Goal: Communication & Community: Answer question/provide support

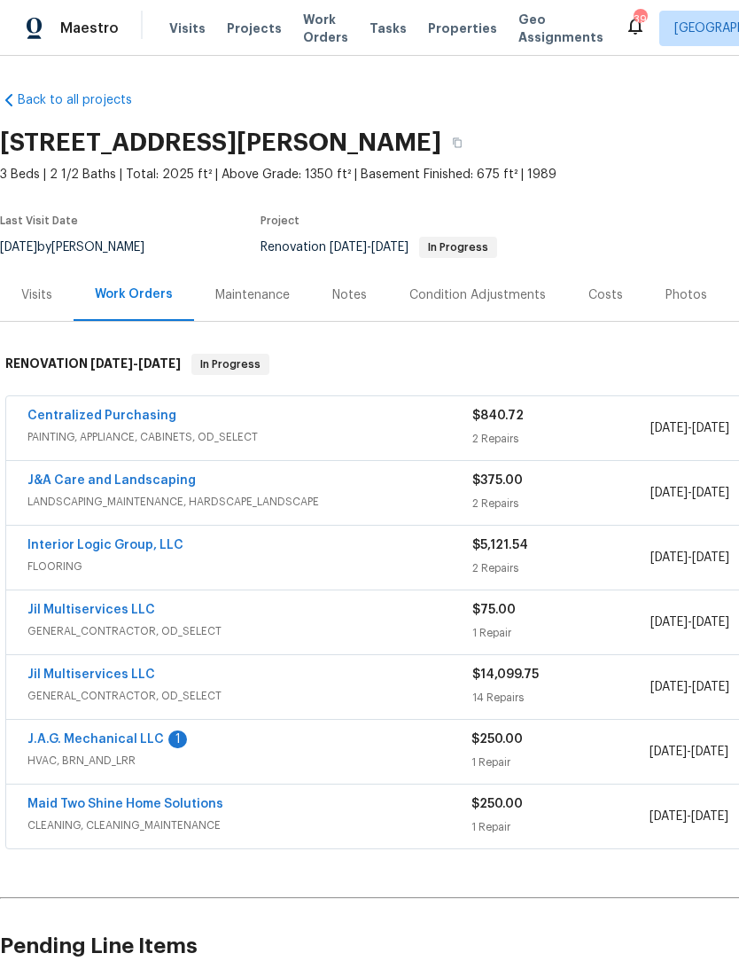
click at [121, 735] on link "J.A.G. Mechanical LLC" at bounding box center [95, 739] width 136 height 12
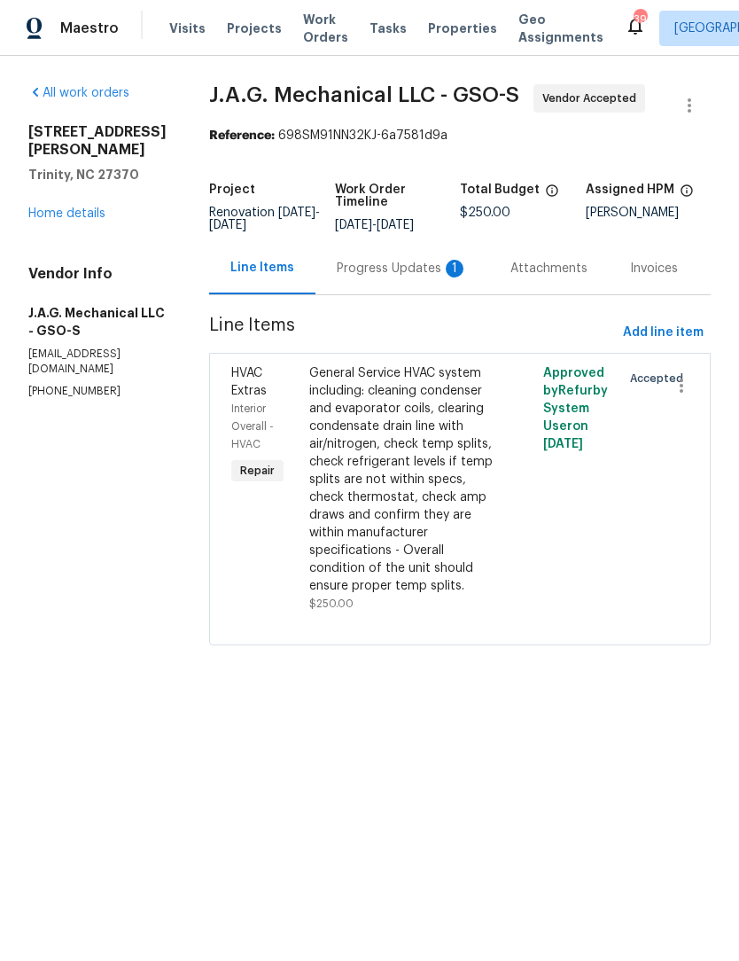
click at [390, 277] on div "Progress Updates 1" at bounding box center [402, 269] width 131 height 18
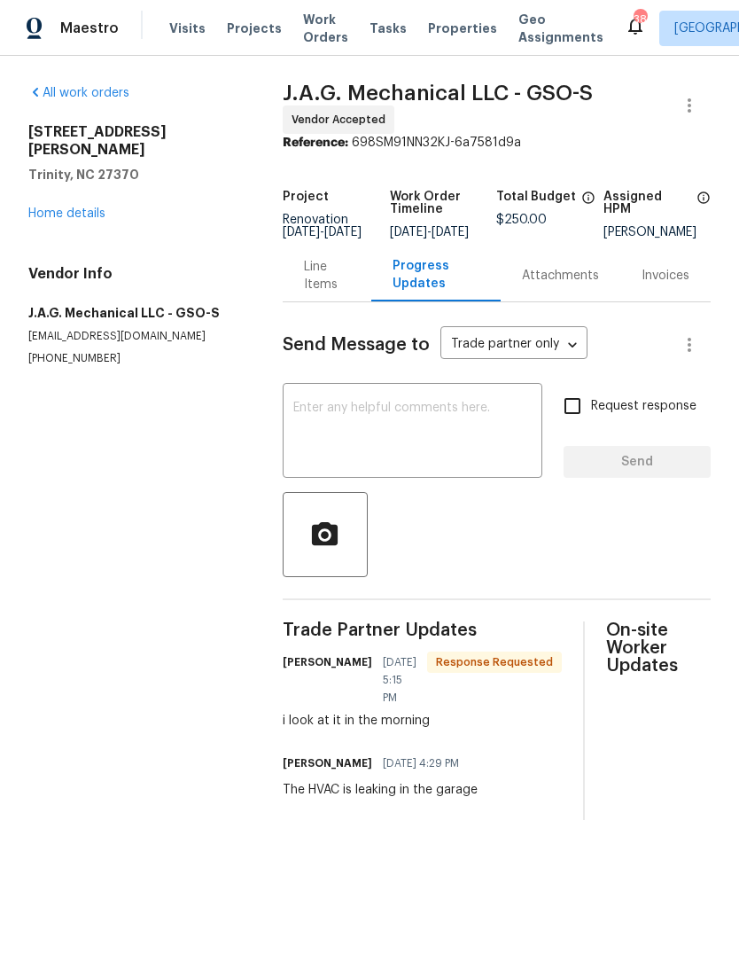
click at [89, 207] on link "Home details" at bounding box center [66, 213] width 77 height 12
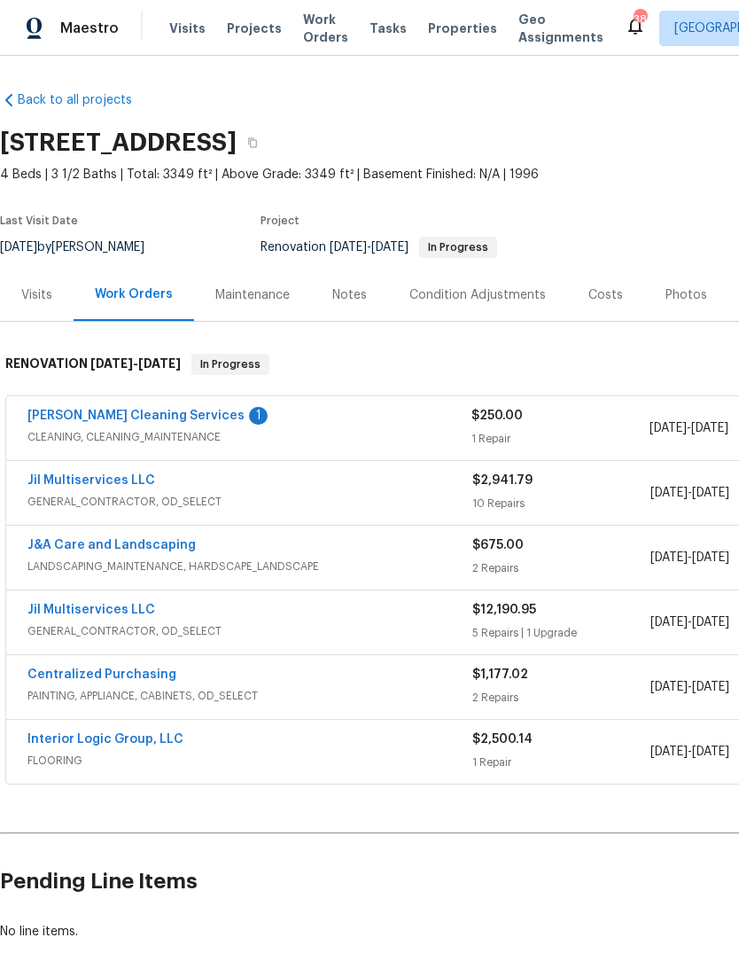
click at [67, 417] on link "DePascale Cleaning Services" at bounding box center [135, 415] width 217 height 12
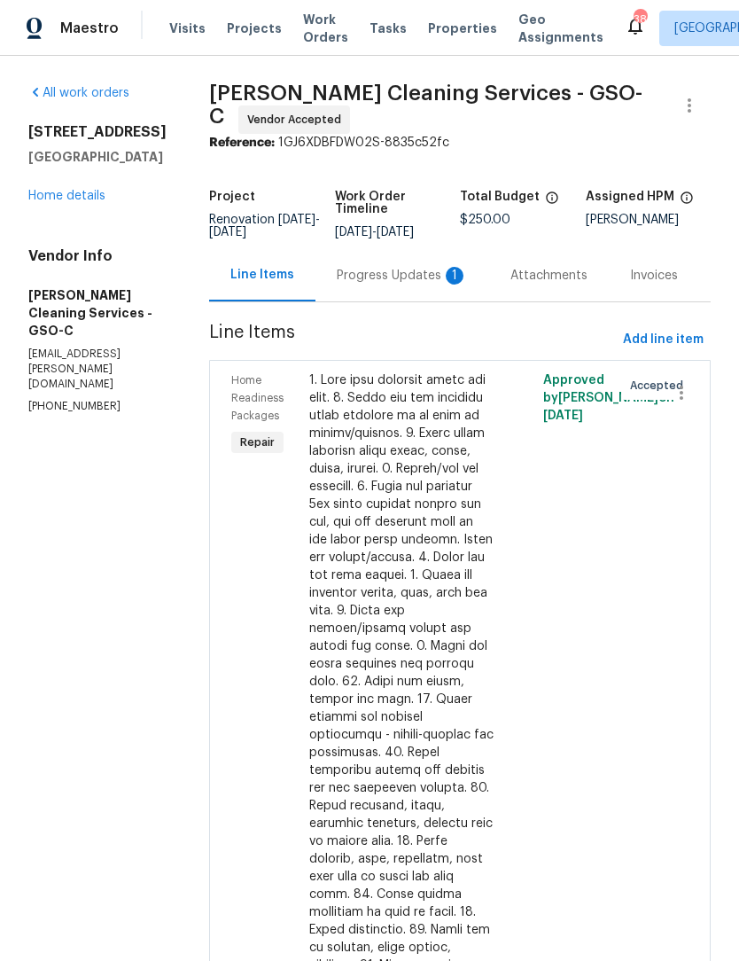
click at [351, 284] on div "Progress Updates 1" at bounding box center [402, 276] width 131 height 18
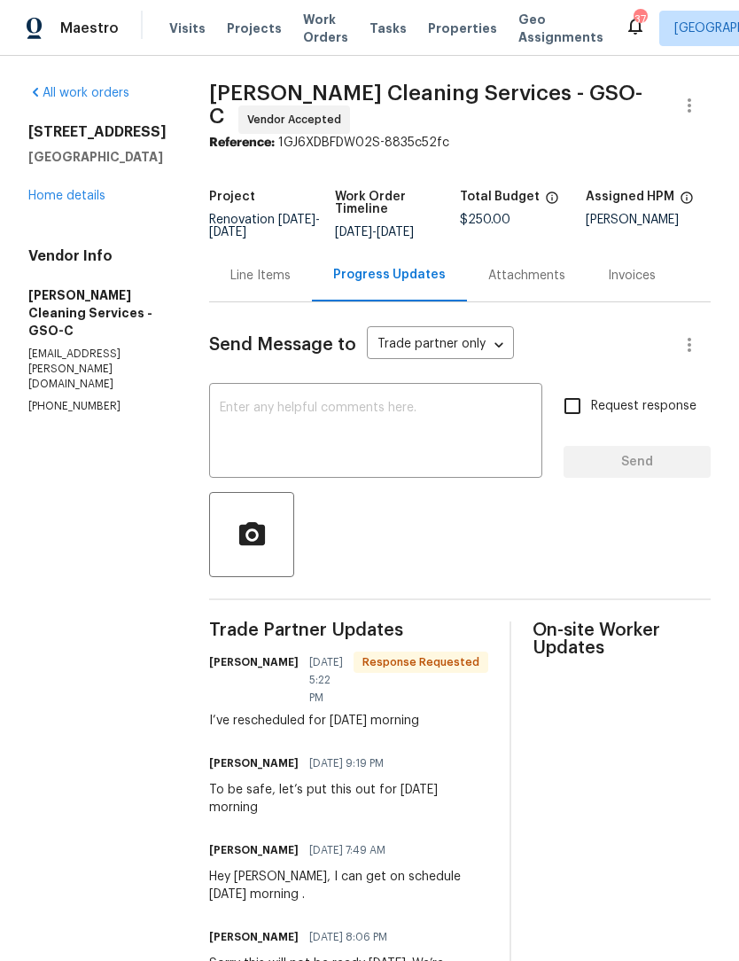
click at [268, 424] on textarea at bounding box center [376, 432] width 312 height 62
click at [252, 417] on textarea at bounding box center [376, 432] width 312 height 62
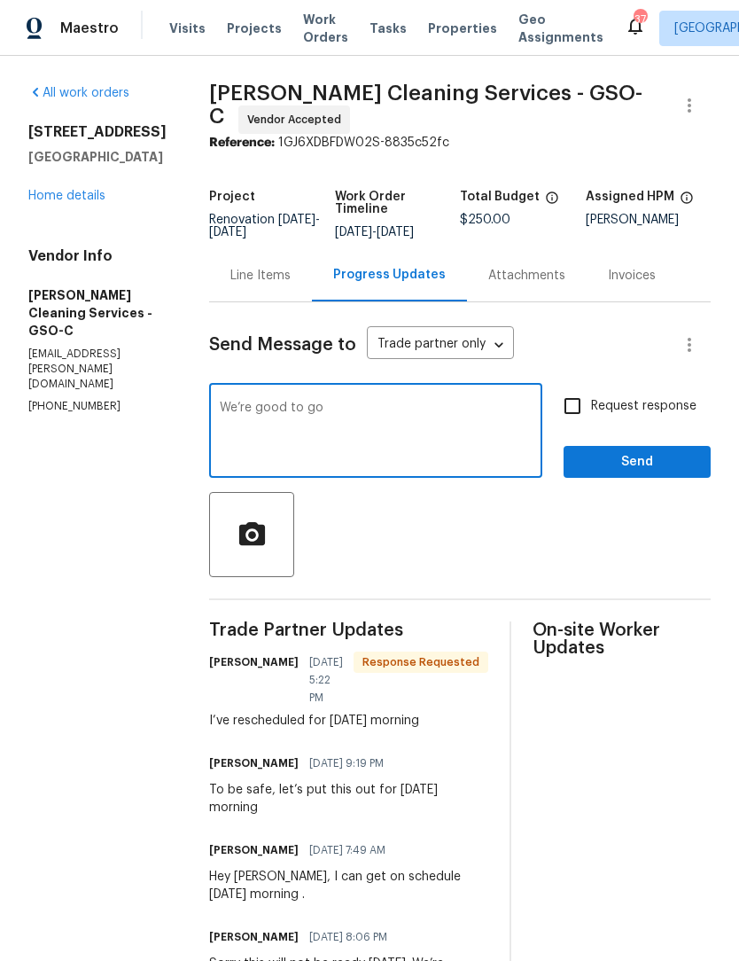
type textarea "We’re good to go"
click at [572, 411] on input "Request response" at bounding box center [572, 405] width 37 height 37
checkbox input "true"
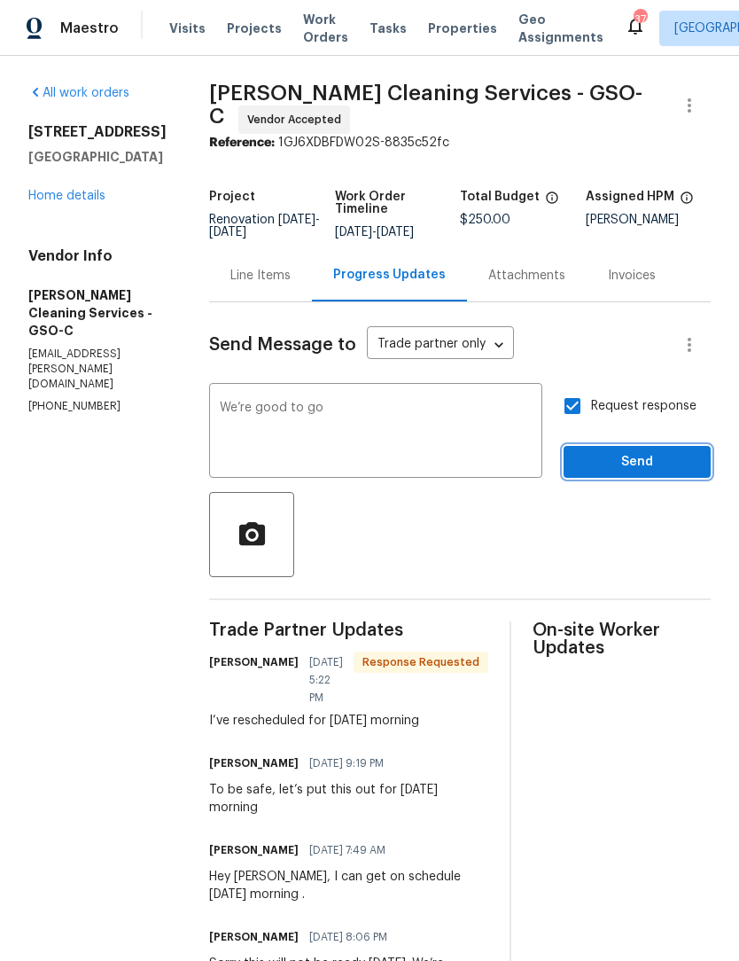
click at [604, 469] on span "Send" at bounding box center [637, 462] width 119 height 22
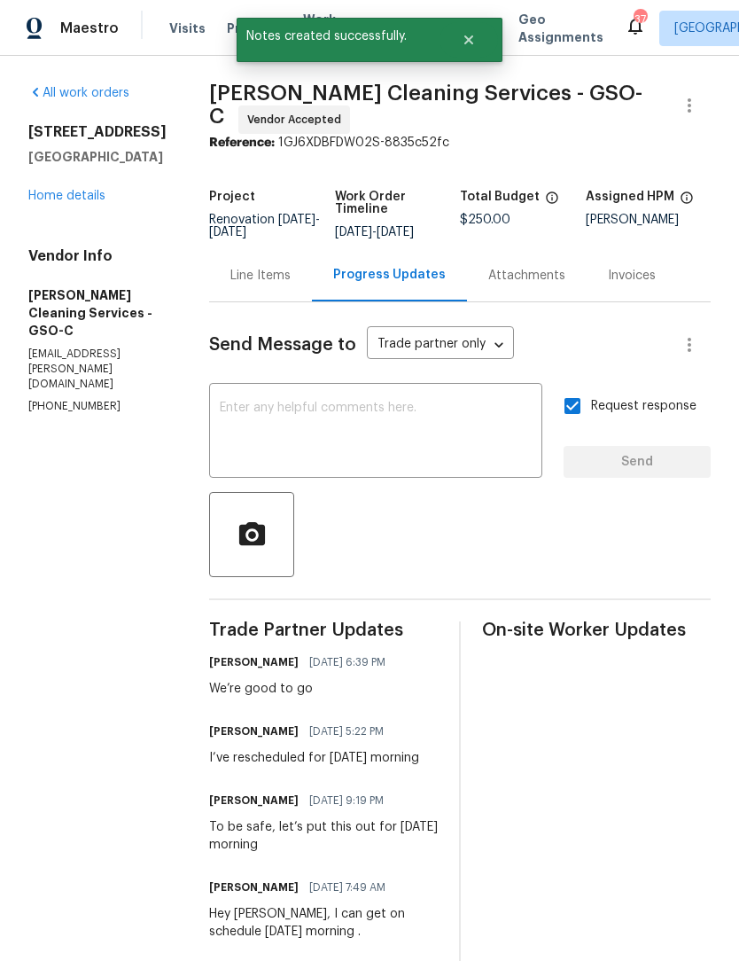
click at [90, 202] on link "Home details" at bounding box center [66, 196] width 77 height 12
